Goal: Transaction & Acquisition: Download file/media

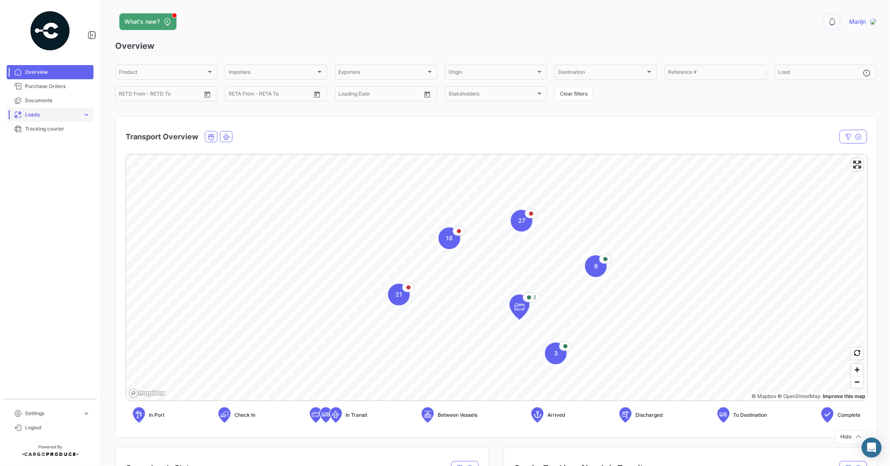
click at [85, 112] on span "expand_more" at bounding box center [87, 115] width 8 height 8
click at [43, 143] on span "Ocean Loads" at bounding box center [37, 147] width 31 height 8
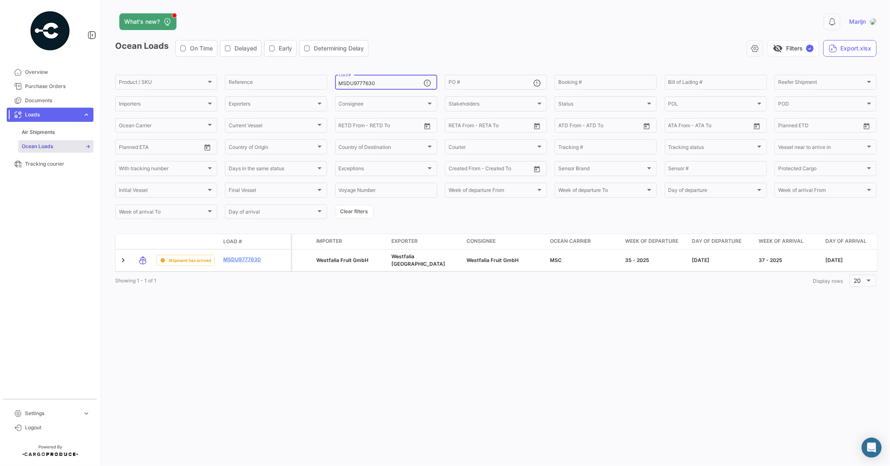
click at [357, 78] on div "MSDU9777630 Load #" at bounding box center [381, 81] width 85 height 16
click at [361, 82] on input "MSDU9777630" at bounding box center [381, 83] width 85 height 6
paste input "MAU1298912"
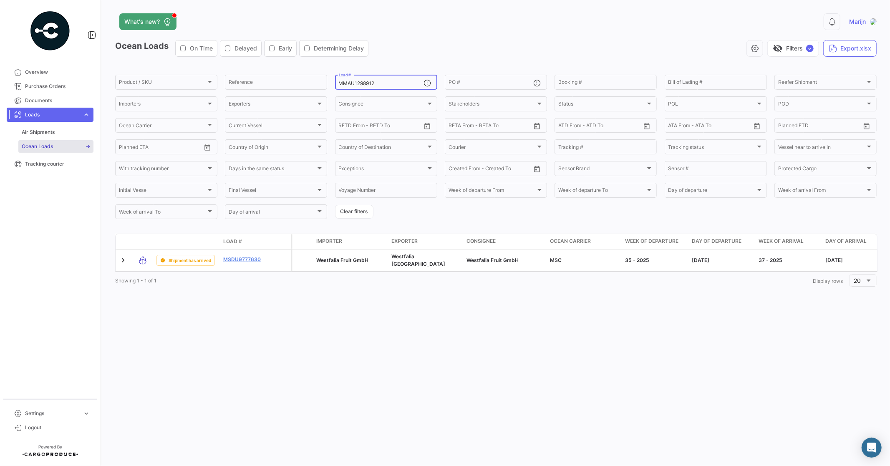
type input "MMAU1298912"
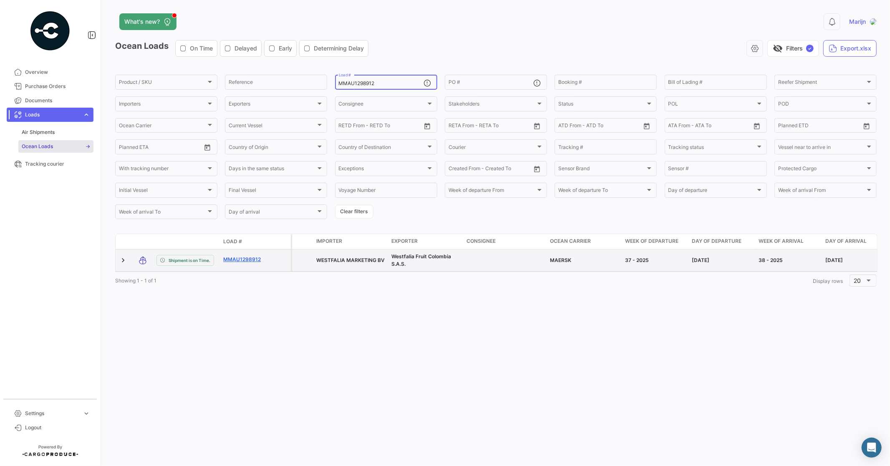
click at [245, 256] on link "MMAU1298912" at bounding box center [244, 260] width 43 height 8
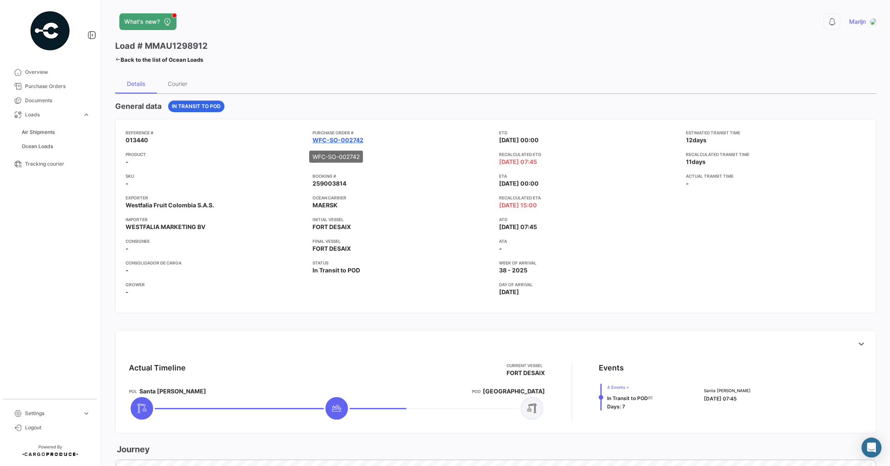
click at [321, 137] on link "WFC-SO-002742" at bounding box center [337, 140] width 51 height 8
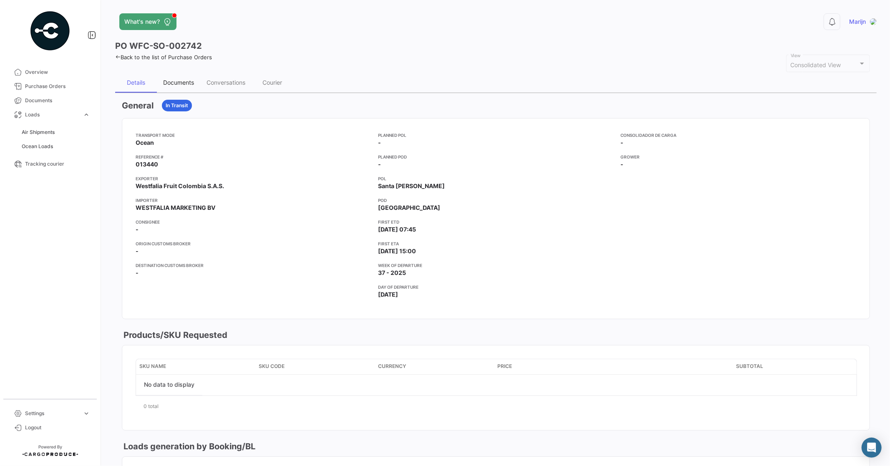
click at [175, 80] on div "Documents" at bounding box center [178, 82] width 31 height 7
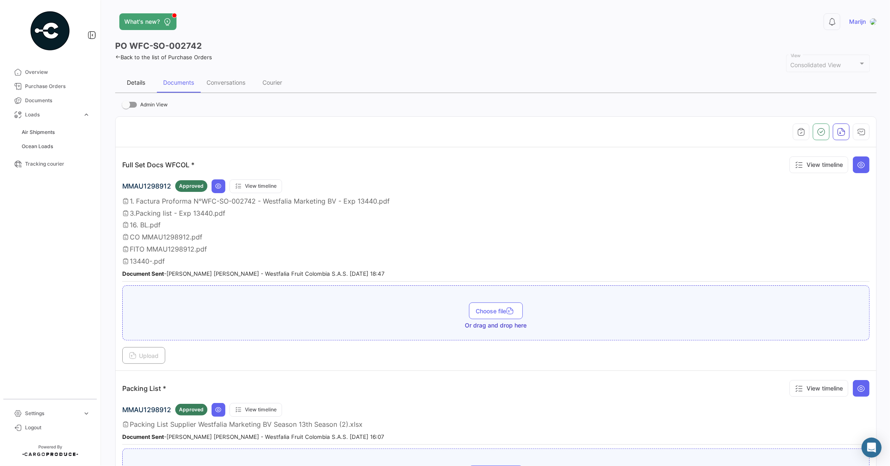
click at [142, 84] on div "Details" at bounding box center [136, 82] width 18 height 7
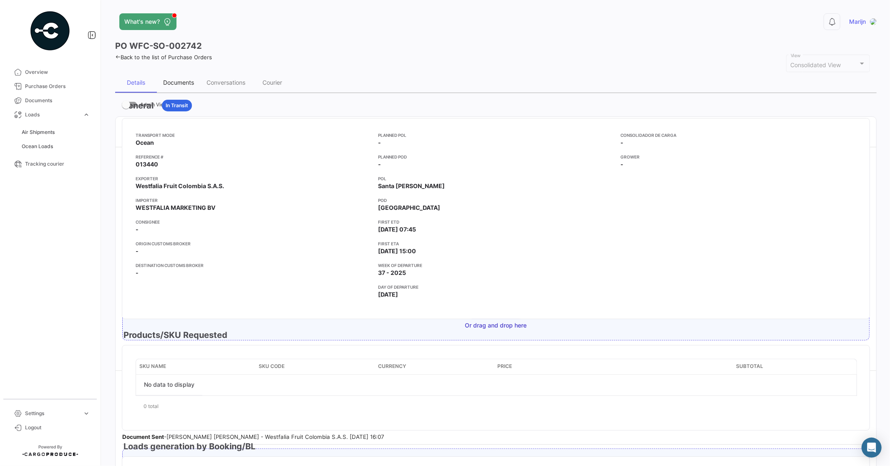
click at [175, 84] on div "Documents" at bounding box center [178, 82] width 31 height 7
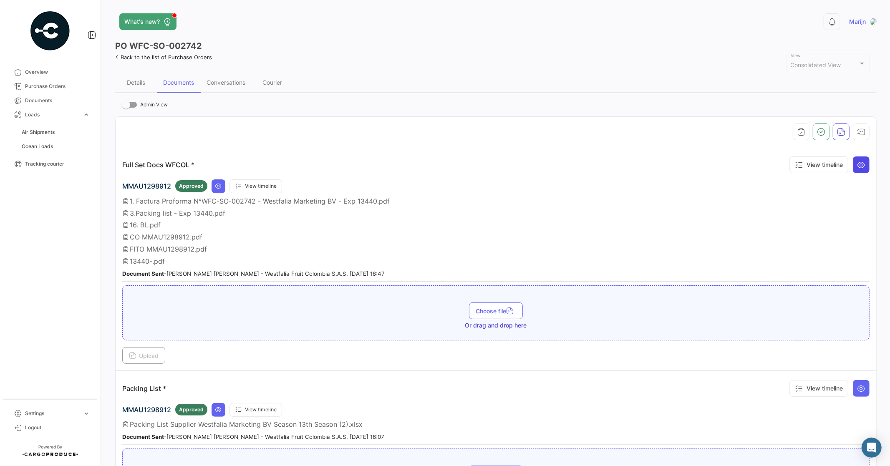
click at [428, 168] on button at bounding box center [860, 164] width 17 height 17
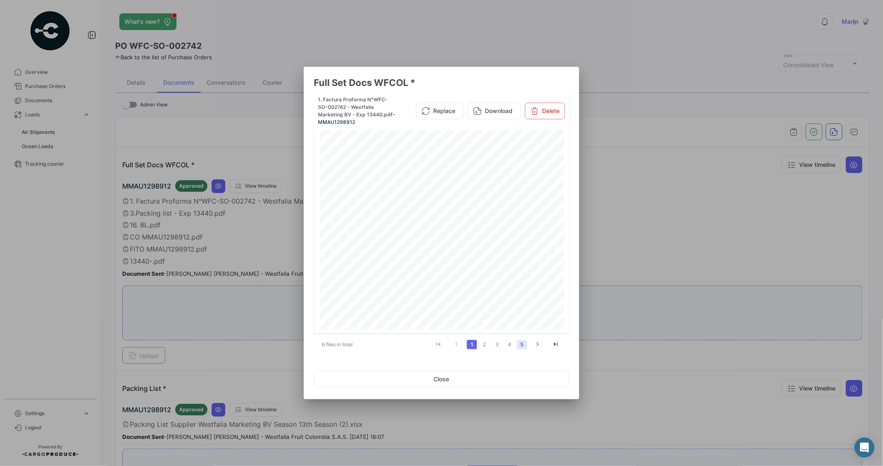
click at [428, 317] on link "5" at bounding box center [522, 344] width 10 height 9
click at [428, 101] on button "Download" at bounding box center [494, 104] width 53 height 17
click at [428, 317] on icon "go to next page" at bounding box center [537, 345] width 11 height 10
click at [428, 103] on button "Download" at bounding box center [494, 104] width 53 height 17
